Goal: Check status: Check status

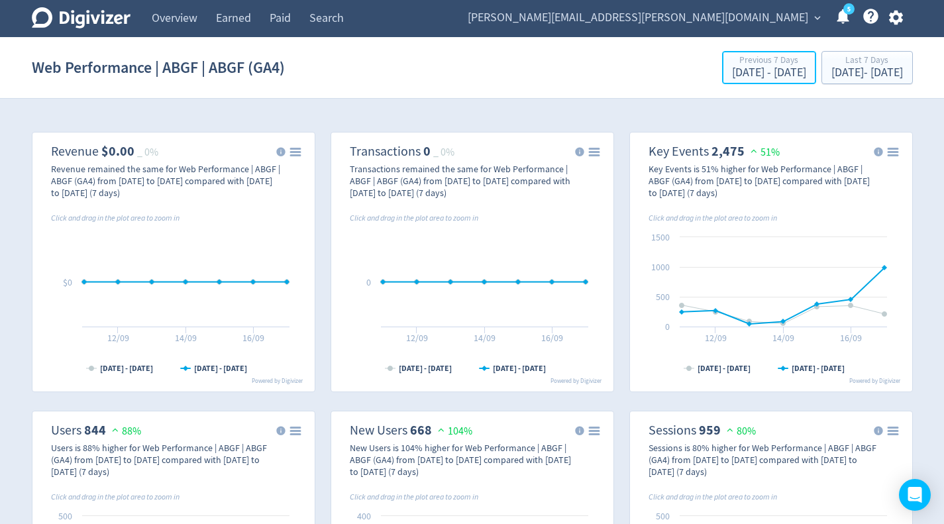
click at [732, 68] on div "[DATE] - [DATE]" at bounding box center [769, 73] width 74 height 12
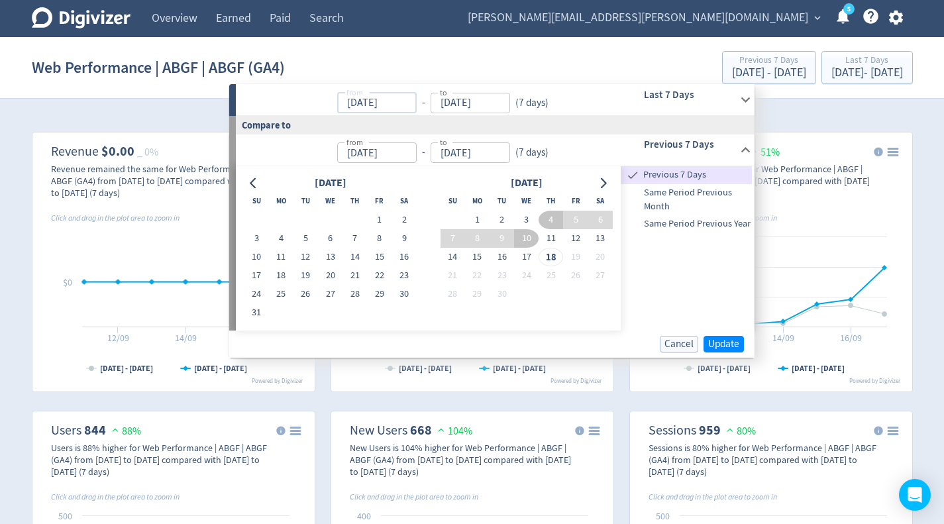
click at [383, 109] on input "[DATE]" at bounding box center [377, 103] width 80 height 21
drag, startPoint x: 395, startPoint y: 98, endPoint x: 294, endPoint y: 111, distance: 101.5
click at [302, 109] on p "from [DATE] from - to [DATE] to ( 7 days )" at bounding box center [399, 100] width 309 height 27
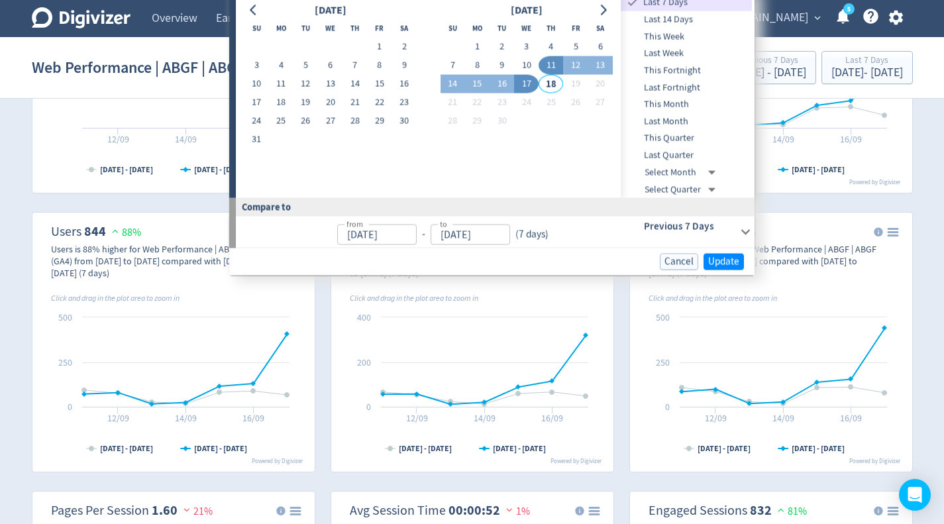
scroll to position [66, 0]
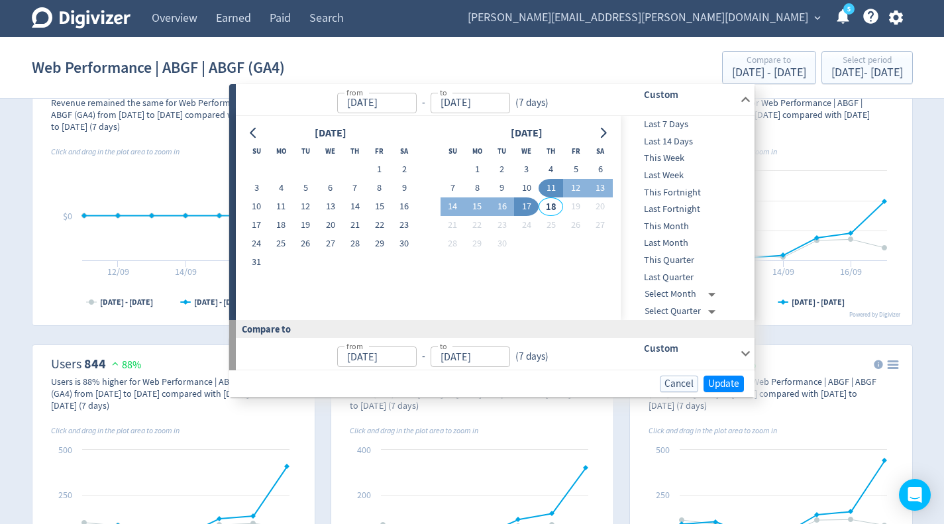
click at [380, 174] on button "1" at bounding box center [379, 169] width 25 height 19
type input "[DATE]"
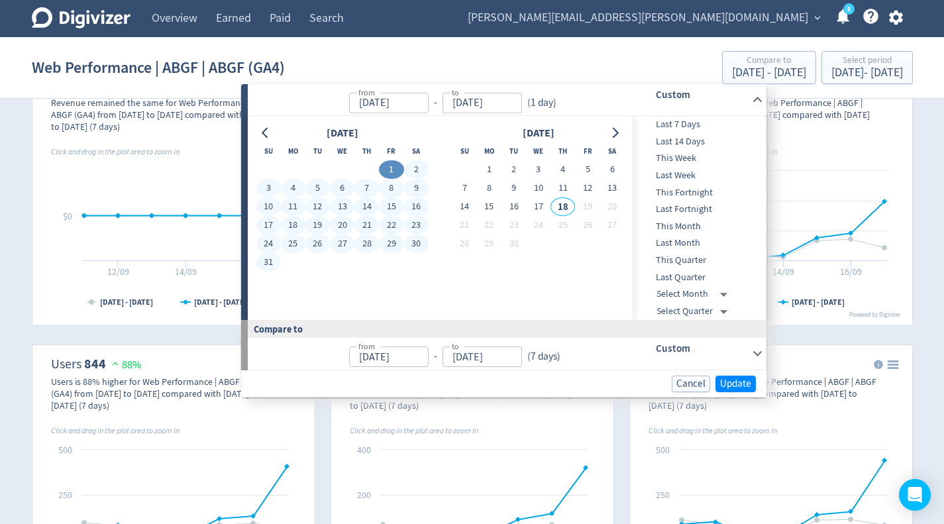
click at [267, 258] on button "31" at bounding box center [268, 262] width 25 height 19
type input "[DATE]"
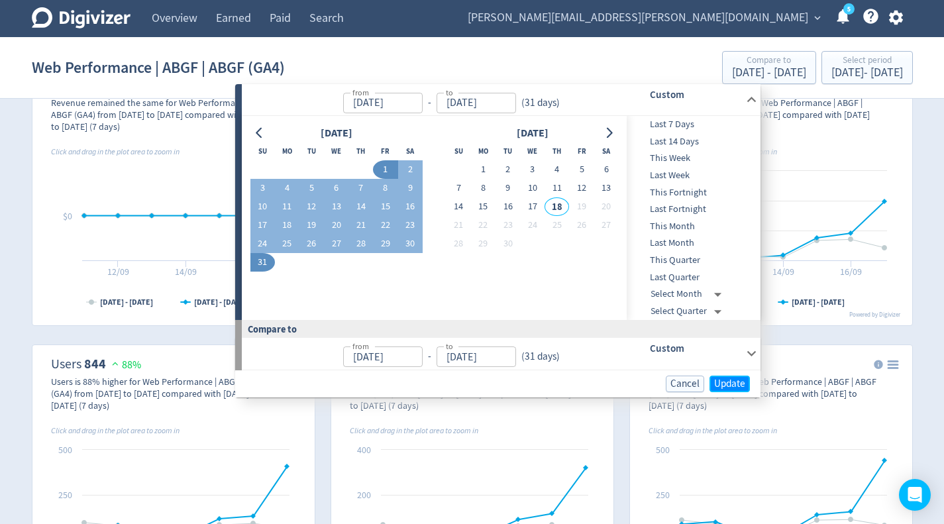
click at [732, 379] on span "Update" at bounding box center [729, 384] width 31 height 10
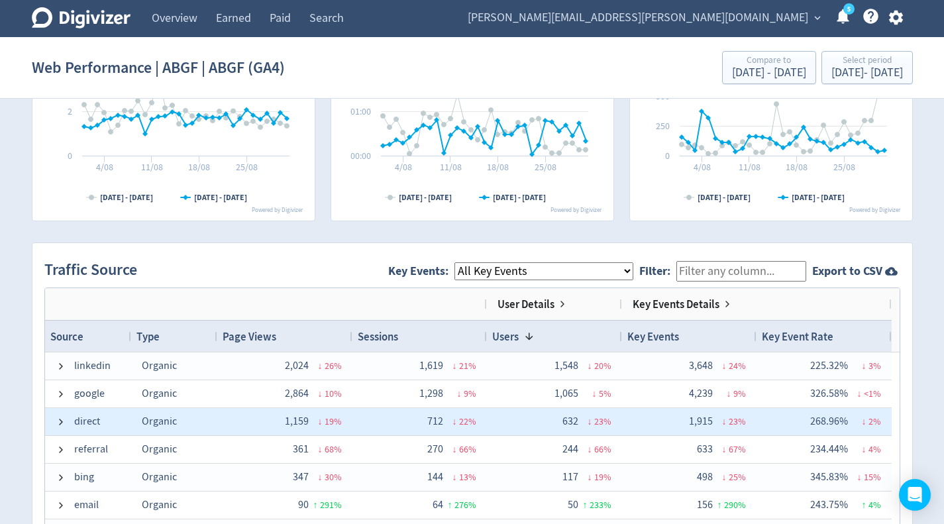
scroll to position [56, 0]
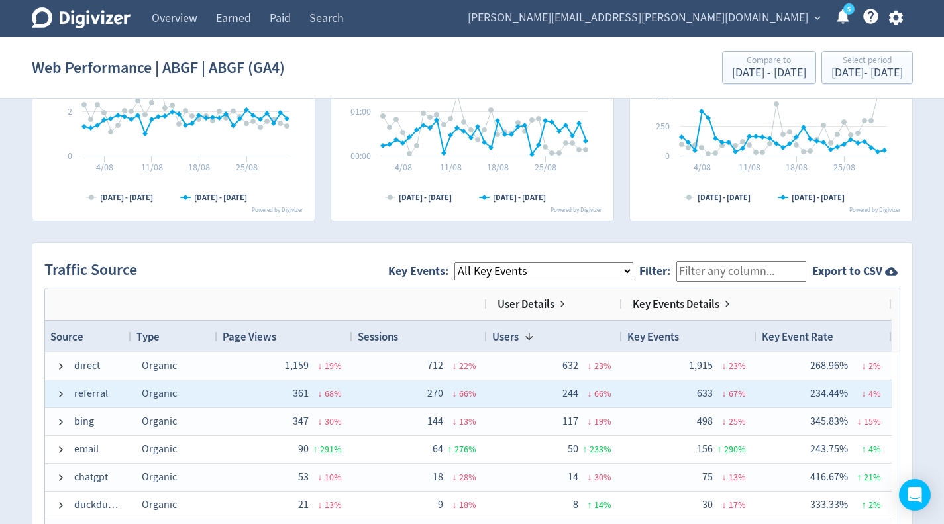
click at [64, 396] on span at bounding box center [61, 394] width 11 height 11
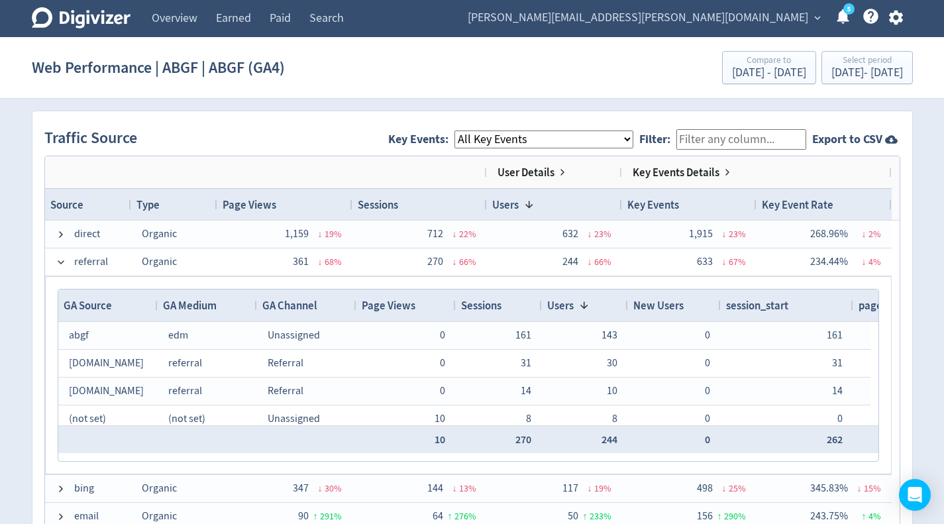
scroll to position [861, 0]
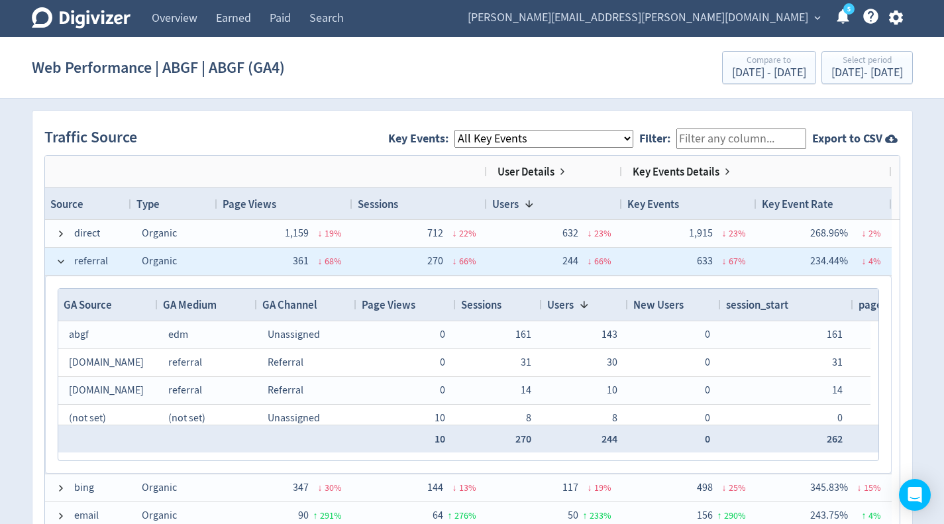
click at [62, 256] on span at bounding box center [61, 261] width 11 height 11
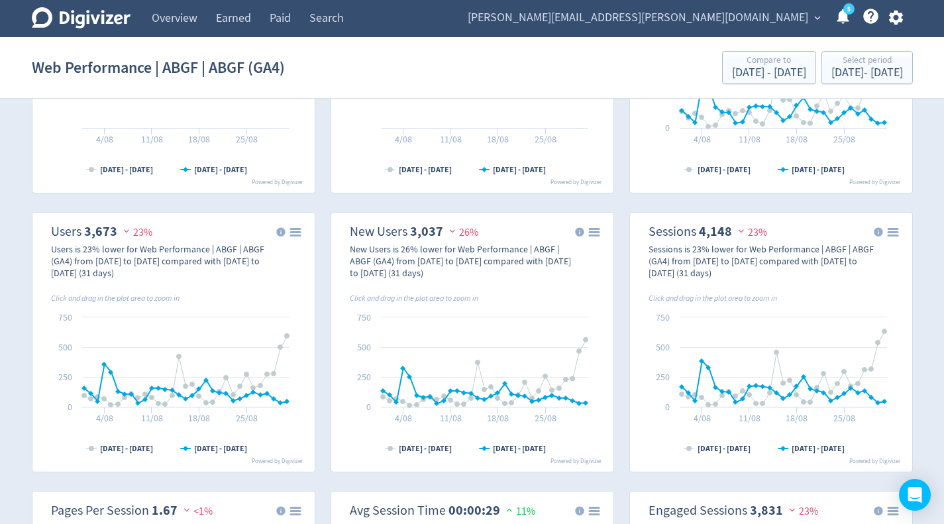
scroll to position [199, 0]
